Goal: Entertainment & Leisure: Consume media (video, audio)

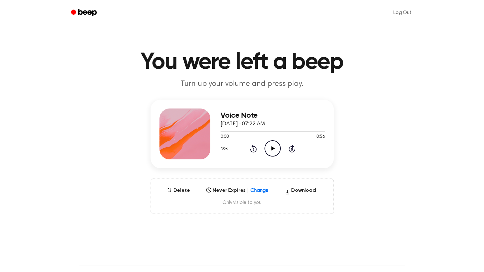
click at [267, 150] on icon "Play Audio" at bounding box center [273, 148] width 16 height 16
click at [273, 150] on icon "Pause Audio" at bounding box center [273, 148] width 16 height 16
click at [273, 150] on icon "Play Audio" at bounding box center [273, 148] width 16 height 16
click at [232, 131] on div at bounding box center [273, 131] width 104 height 1
drag, startPoint x: 218, startPoint y: 132, endPoint x: 244, endPoint y: 129, distance: 25.6
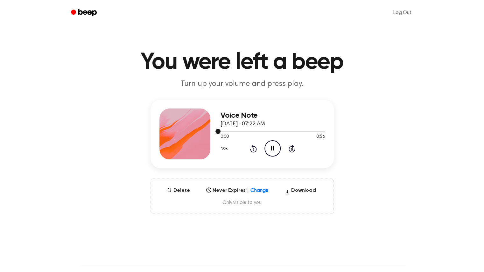
click at [244, 129] on div at bounding box center [273, 131] width 104 height 5
click at [276, 153] on icon "Play Audio" at bounding box center [273, 148] width 16 height 16
